Goal: Information Seeking & Learning: Learn about a topic

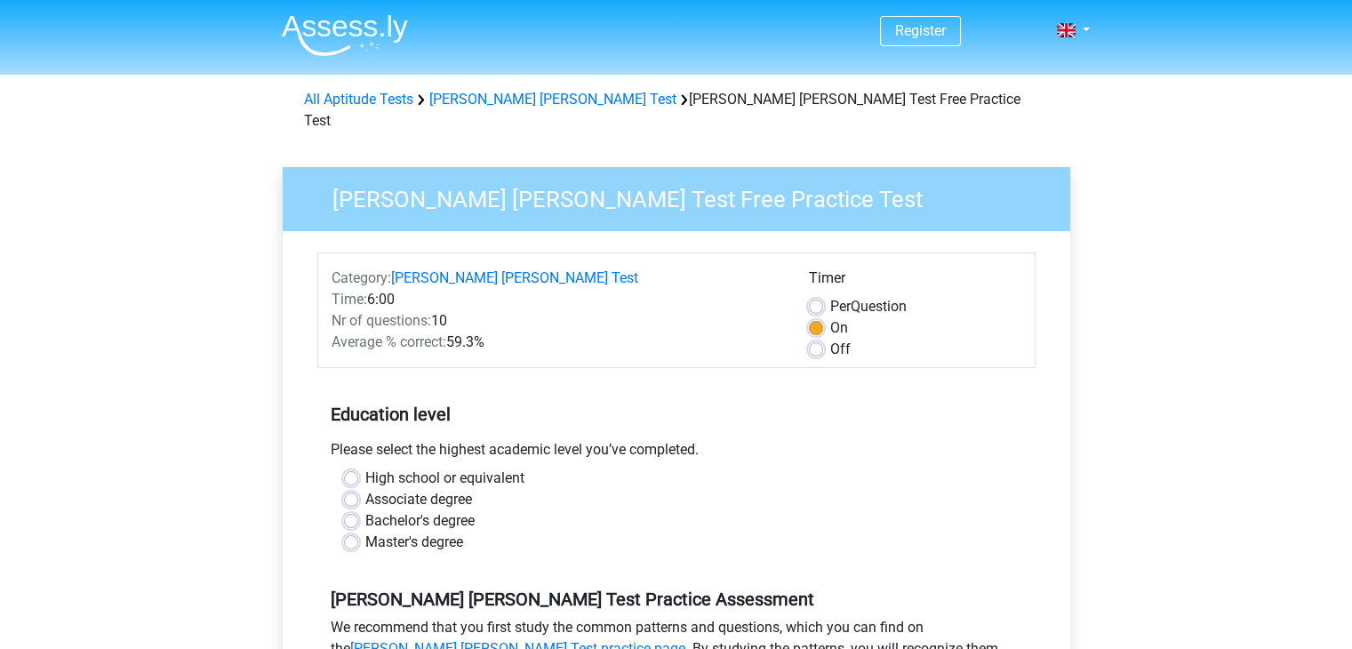
click at [754, 439] on div "Please select the highest academic level you’ve completed." at bounding box center [676, 453] width 718 height 28
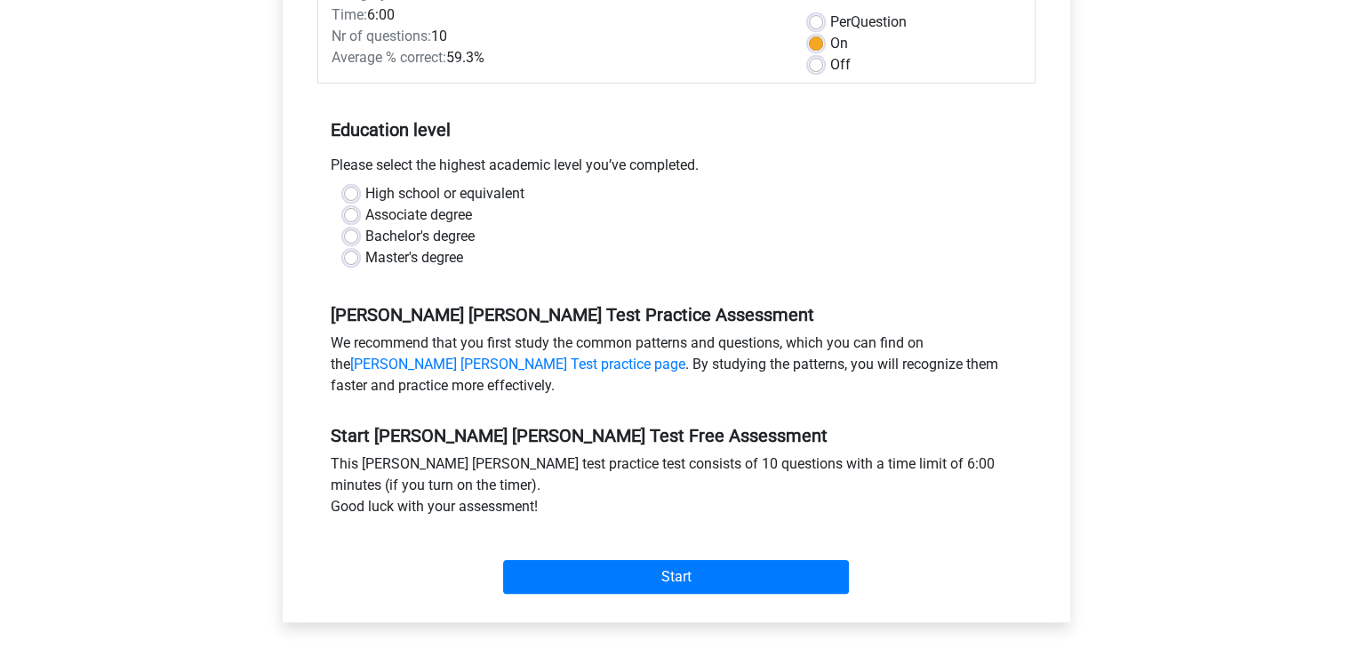
scroll to position [320, 0]
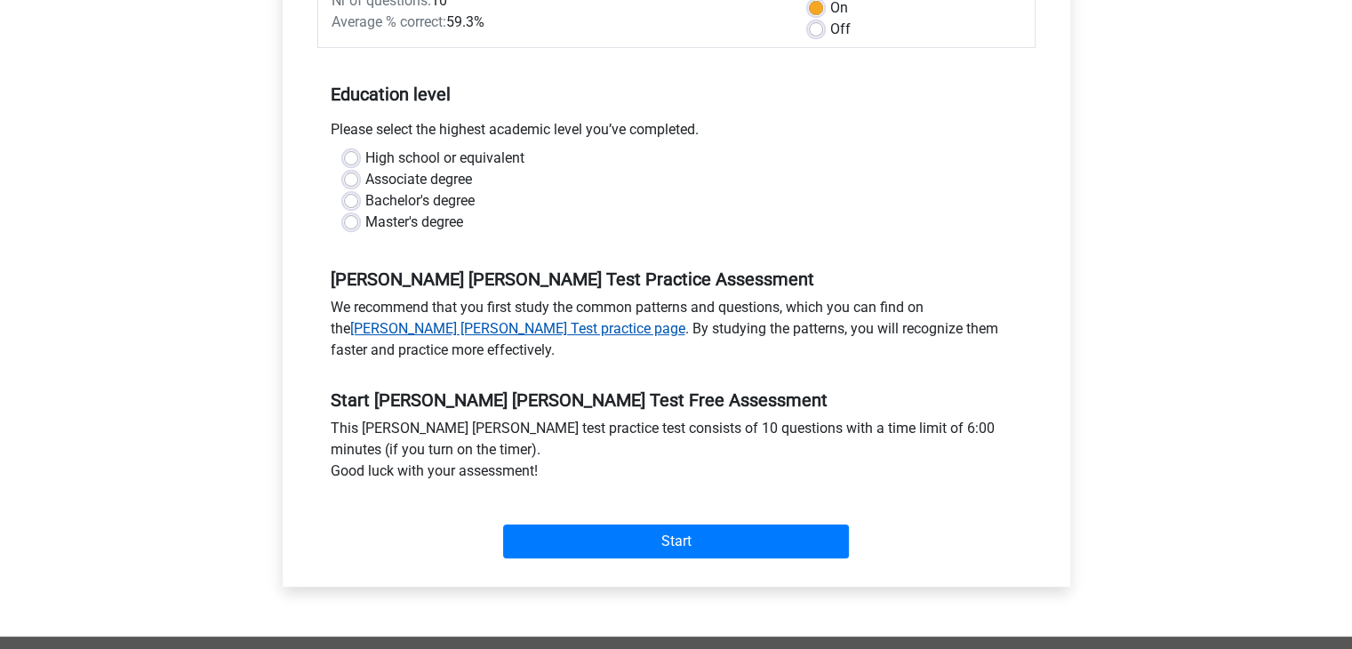
click at [468, 320] on link "Watson Glaser Test practice page" at bounding box center [517, 328] width 335 height 17
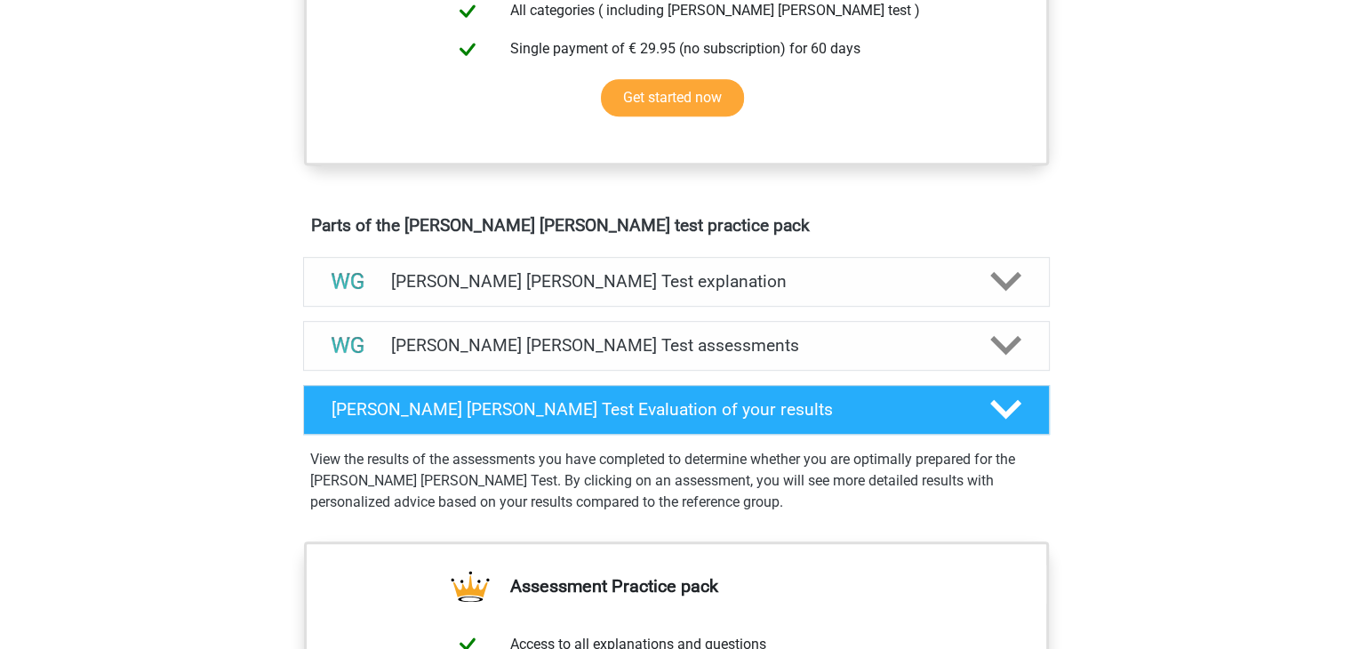
scroll to position [818, 0]
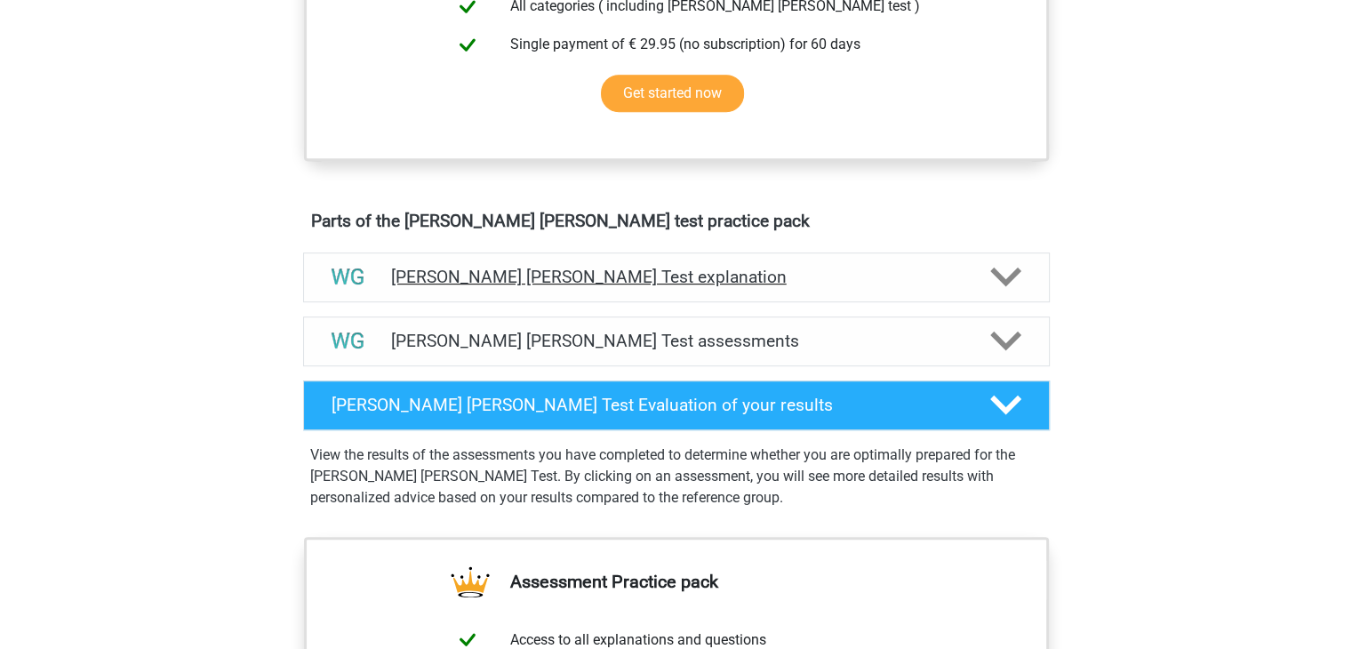
click at [441, 287] on div "[PERSON_NAME] [PERSON_NAME] Test explanation" at bounding box center [676, 277] width 747 height 50
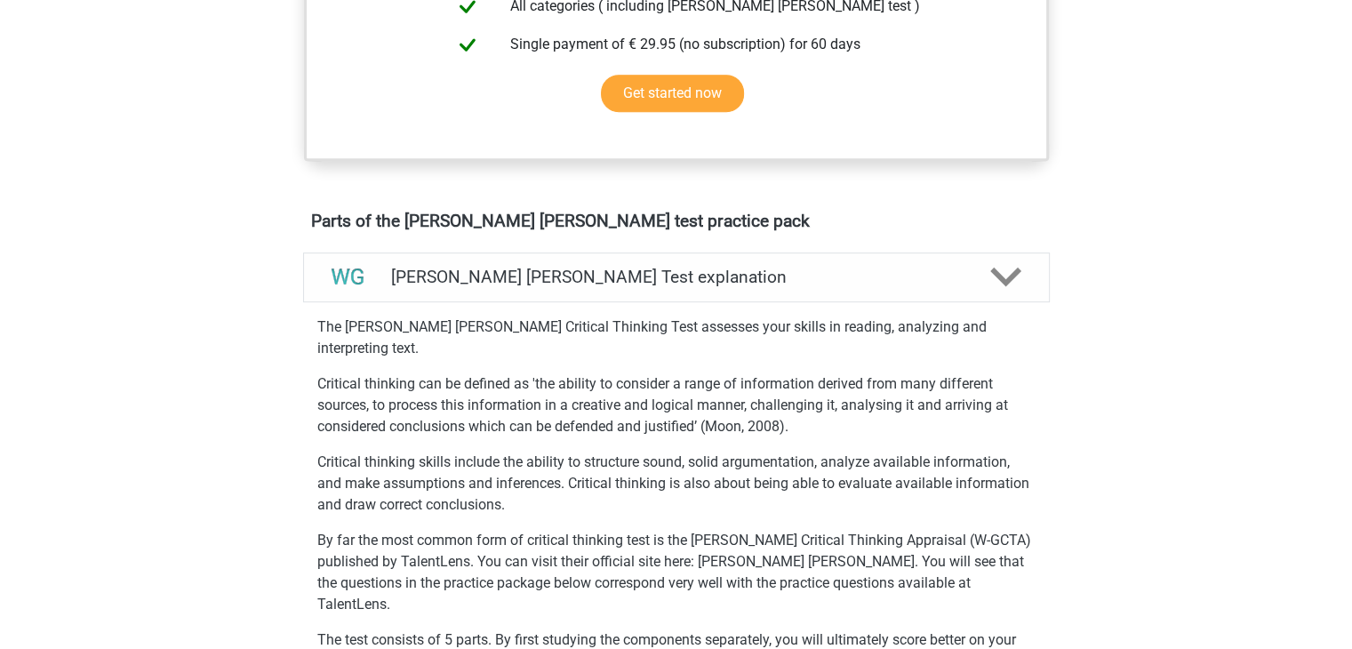
click at [216, 366] on div "Register Nederlands English" at bounding box center [676, 587] width 1352 height 2810
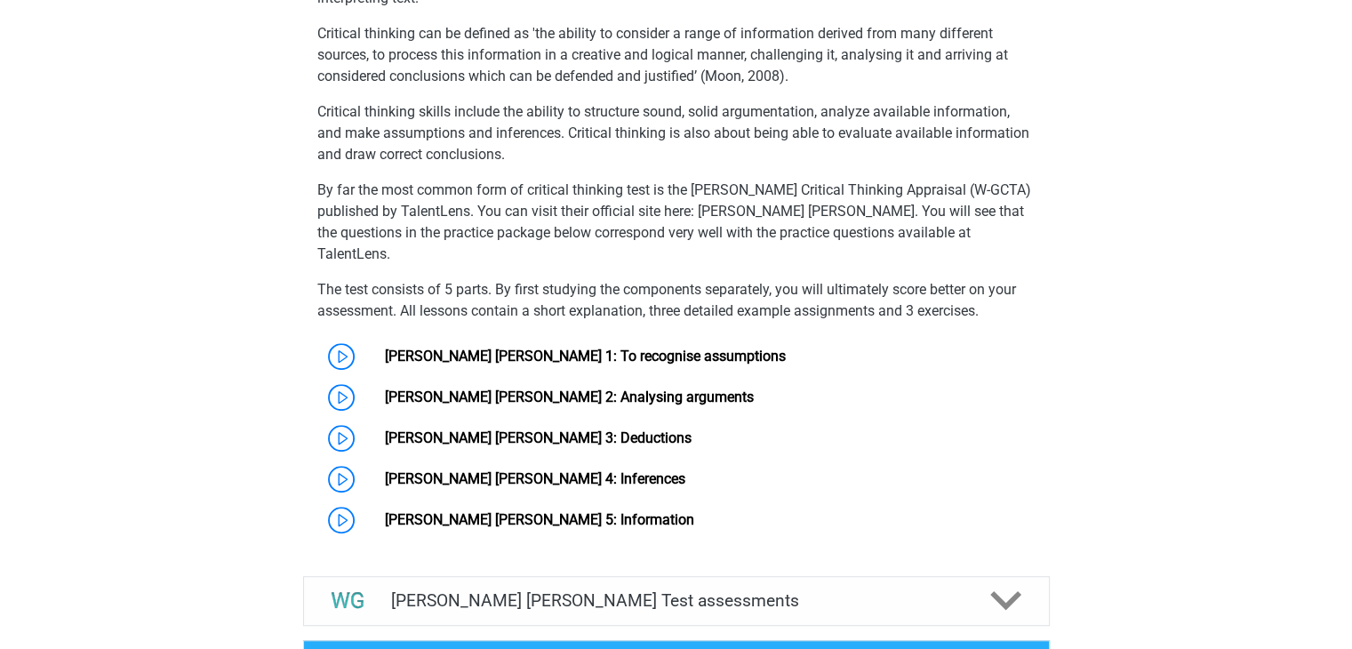
scroll to position [1173, 0]
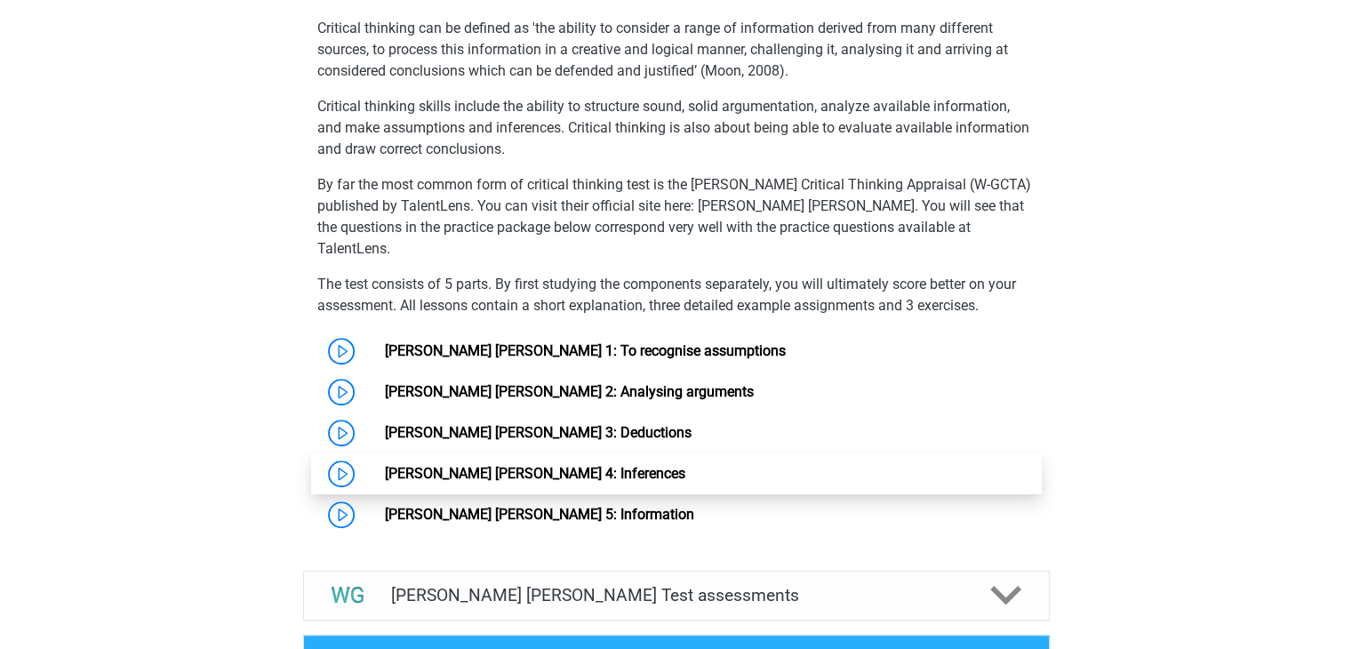
click at [505, 465] on link "[PERSON_NAME] [PERSON_NAME] 4: Inferences" at bounding box center [535, 473] width 300 height 17
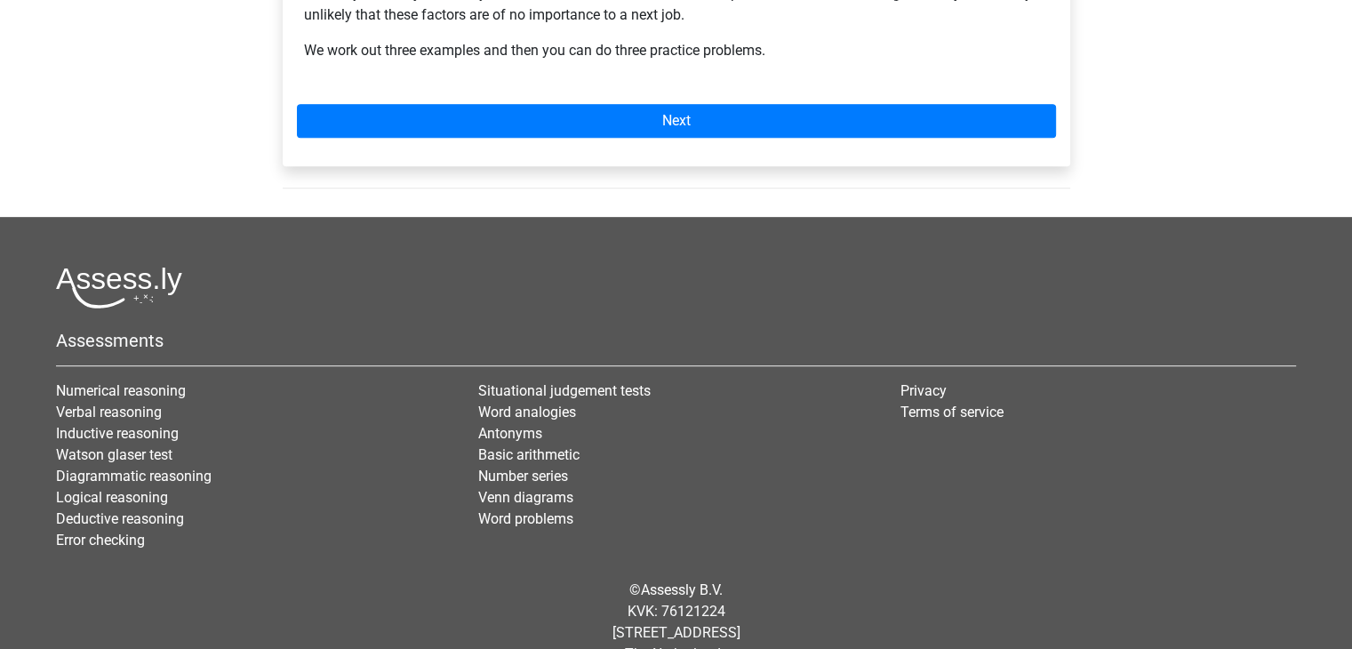
scroll to position [843, 0]
